Goal: Navigation & Orientation: Find specific page/section

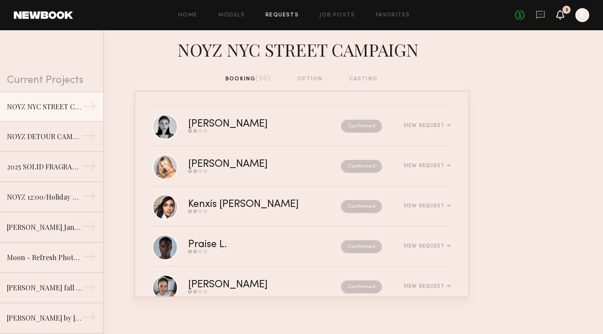
click at [562, 14] on icon at bounding box center [560, 14] width 7 height 6
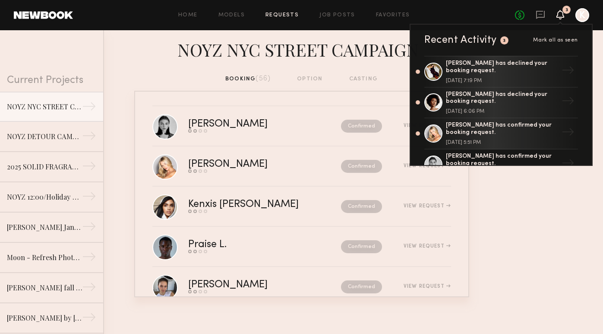
click at [539, 174] on nb-requests-list-container "[PERSON_NAME] Send request Model response Review hours worked Pay model Confirm…" at bounding box center [301, 194] width 603 height 206
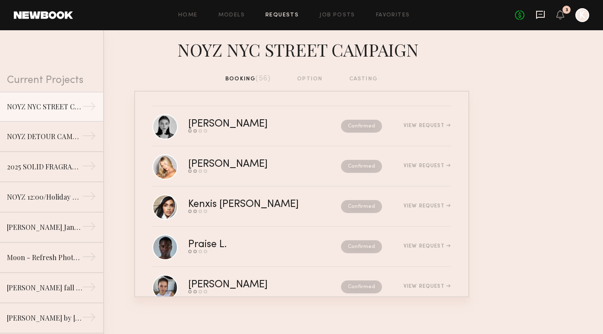
click at [538, 16] on icon at bounding box center [541, 15] width 10 height 10
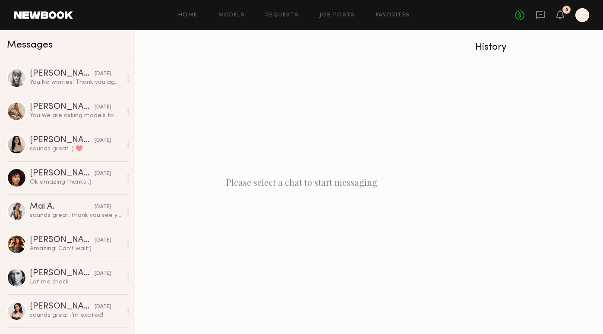
click at [556, 19] on div "No fees up to $5,000 3 K" at bounding box center [552, 15] width 74 height 14
click at [564, 14] on icon at bounding box center [560, 14] width 7 height 6
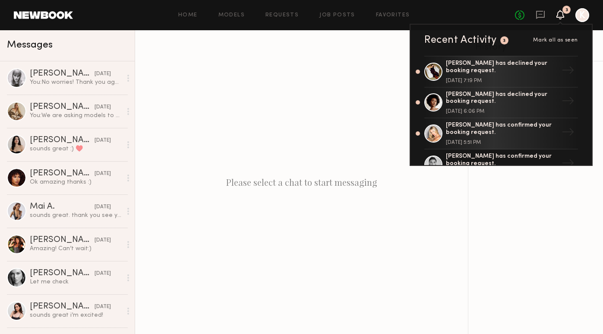
click at [559, 36] on div "Recent Activity 3 Mark all as seen" at bounding box center [502, 40] width 154 height 10
click at [559, 38] on span "Mark all as seen" at bounding box center [555, 40] width 45 height 5
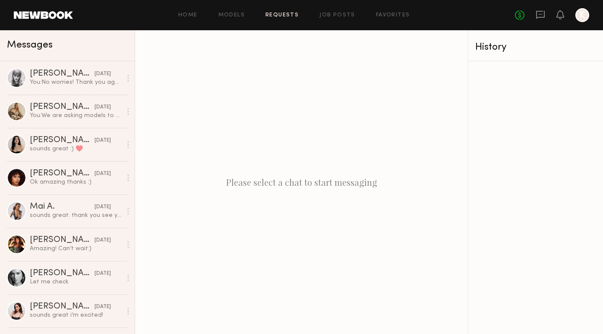
click at [288, 14] on link "Requests" at bounding box center [282, 16] width 33 height 6
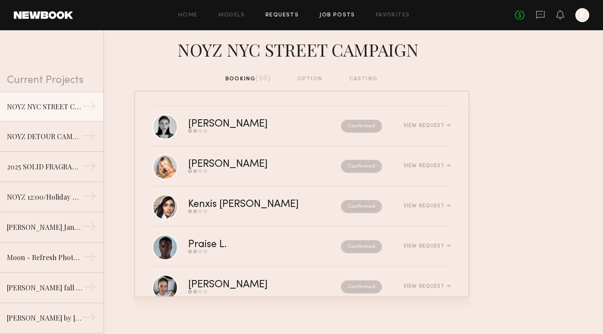
click at [340, 15] on link "Job Posts" at bounding box center [338, 16] width 36 height 6
